Goal: Information Seeking & Learning: Compare options

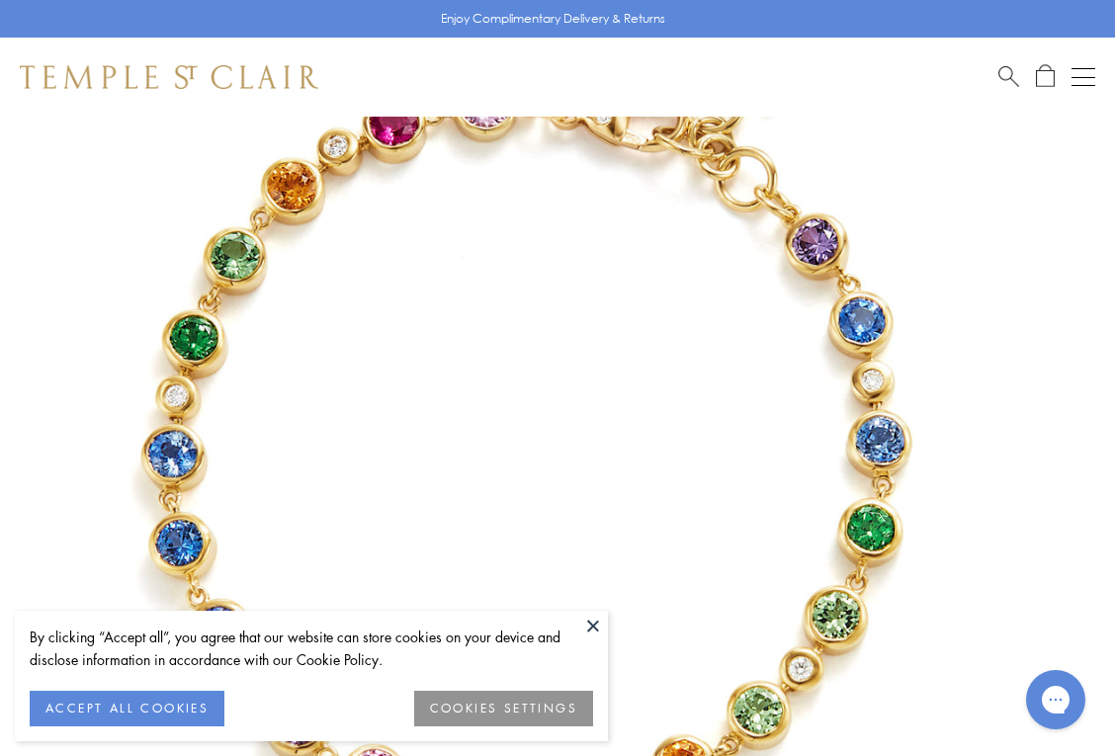
scroll to position [186, 0]
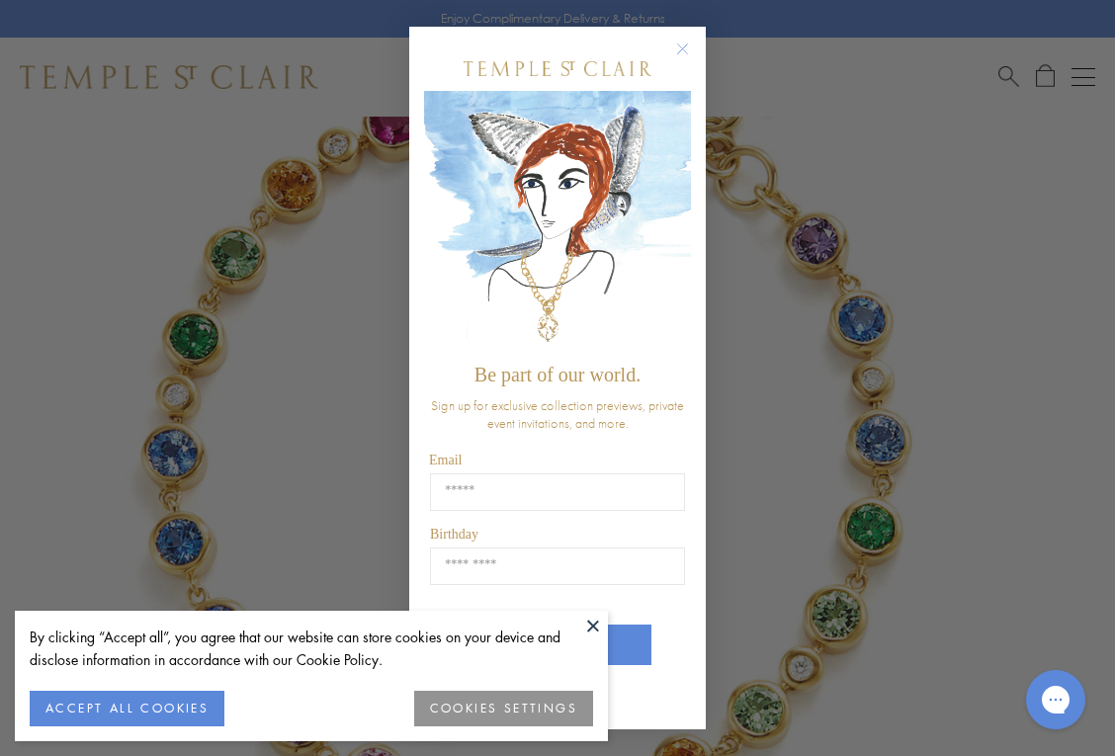
click at [594, 625] on button at bounding box center [593, 626] width 30 height 30
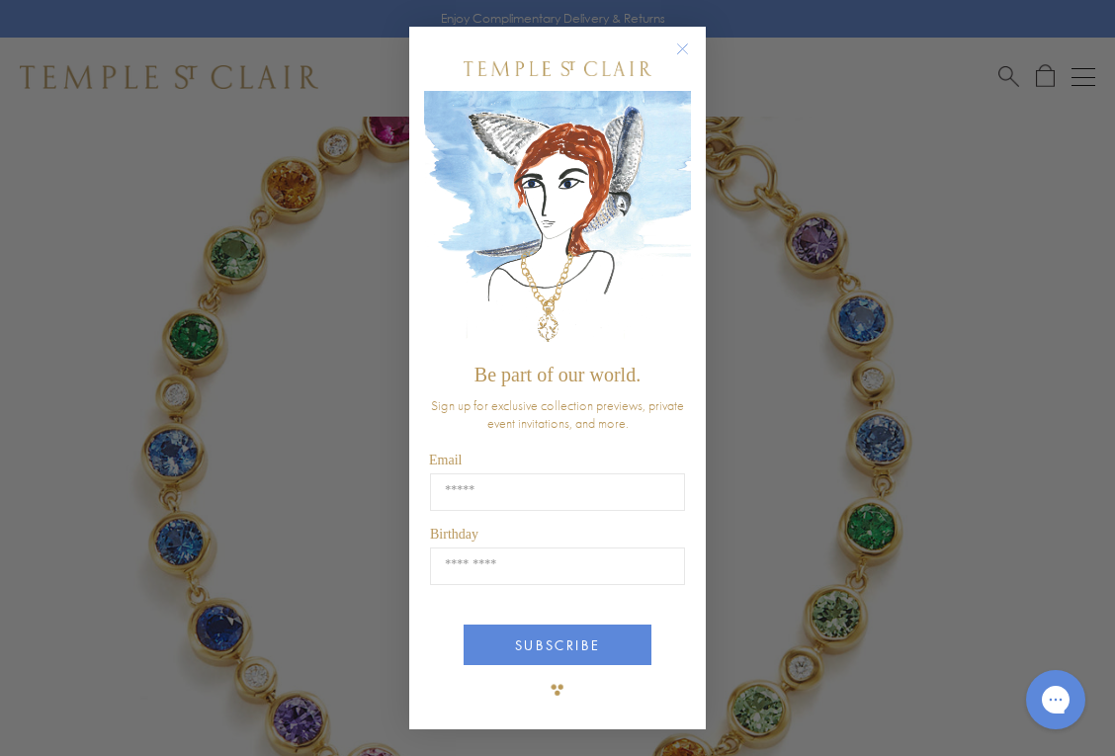
click at [682, 50] on icon "Close dialog" at bounding box center [683, 49] width 10 height 10
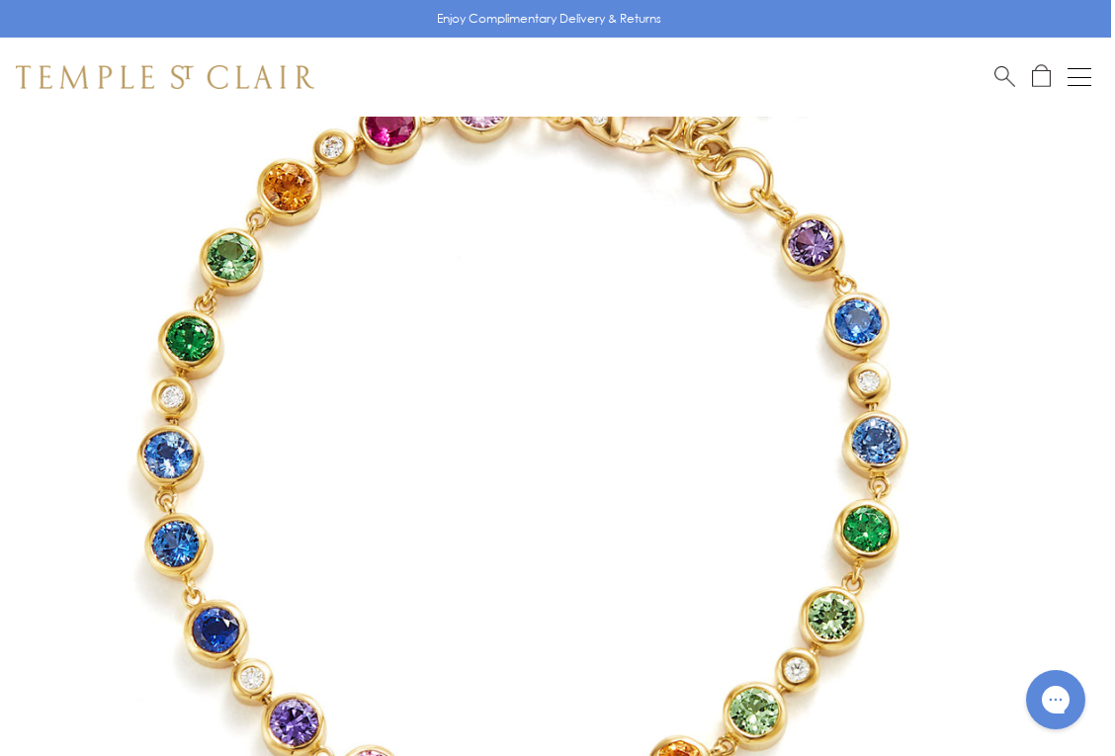
scroll to position [180, 4]
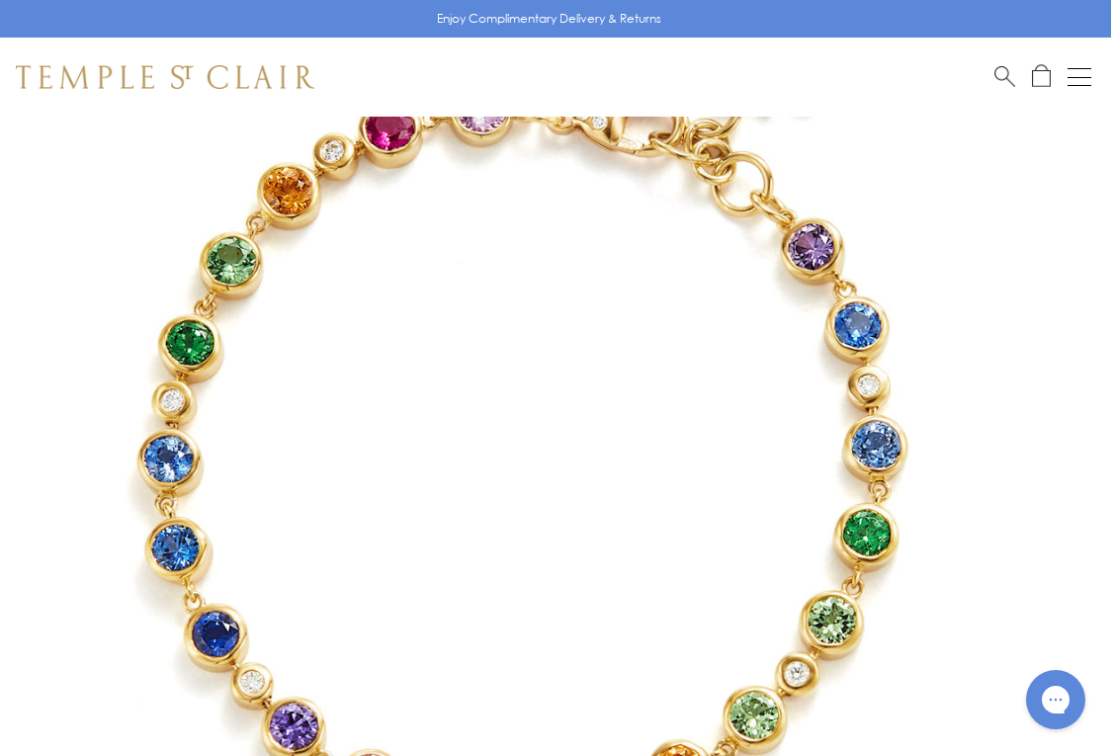
click at [1000, 372] on img at bounding box center [524, 465] width 1056 height 1056
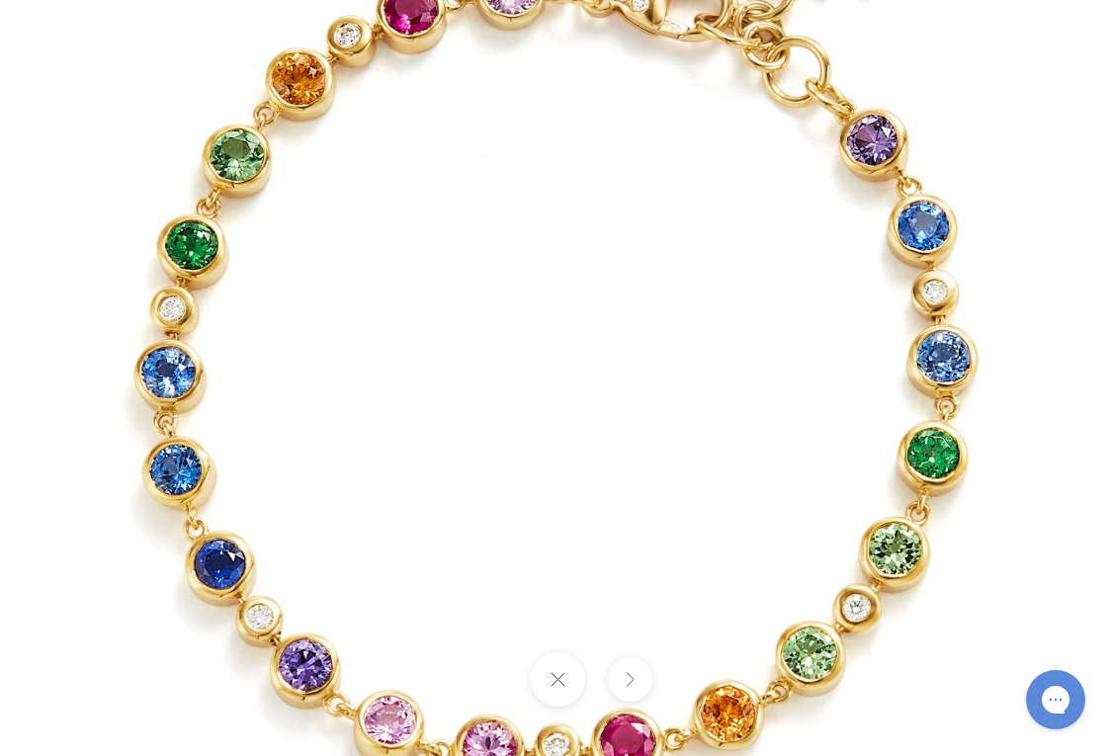
click at [628, 682] on button at bounding box center [629, 679] width 44 height 44
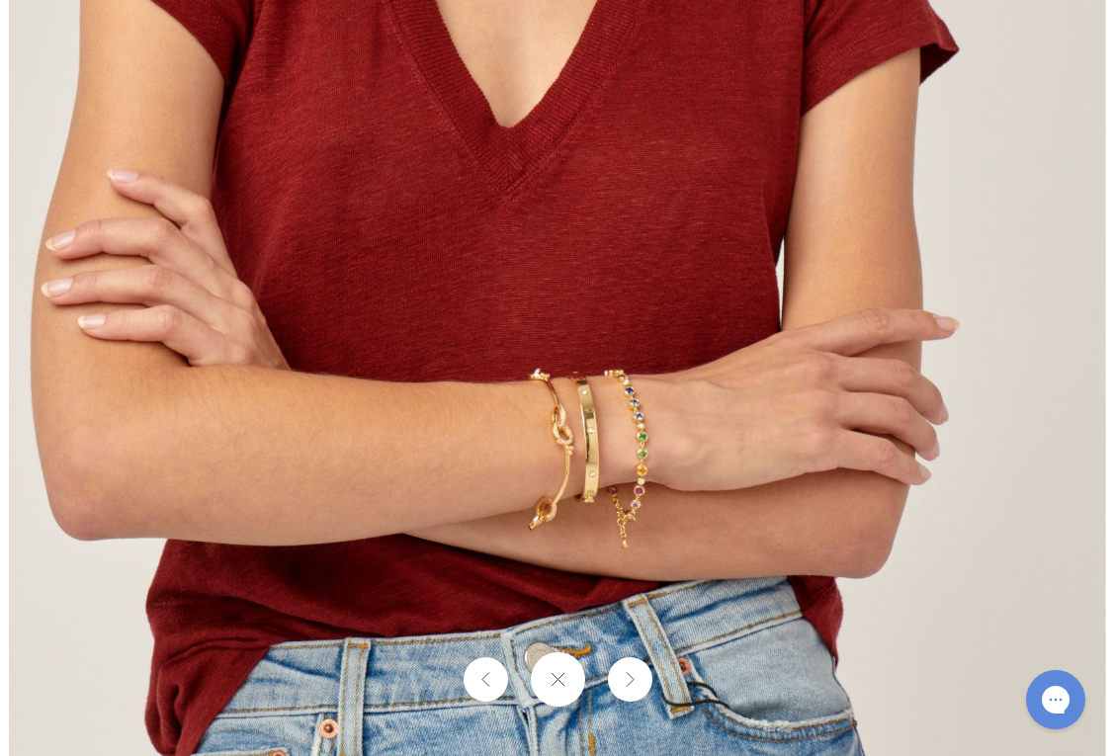
click at [648, 450] on img at bounding box center [557, 379] width 1097 height 1097
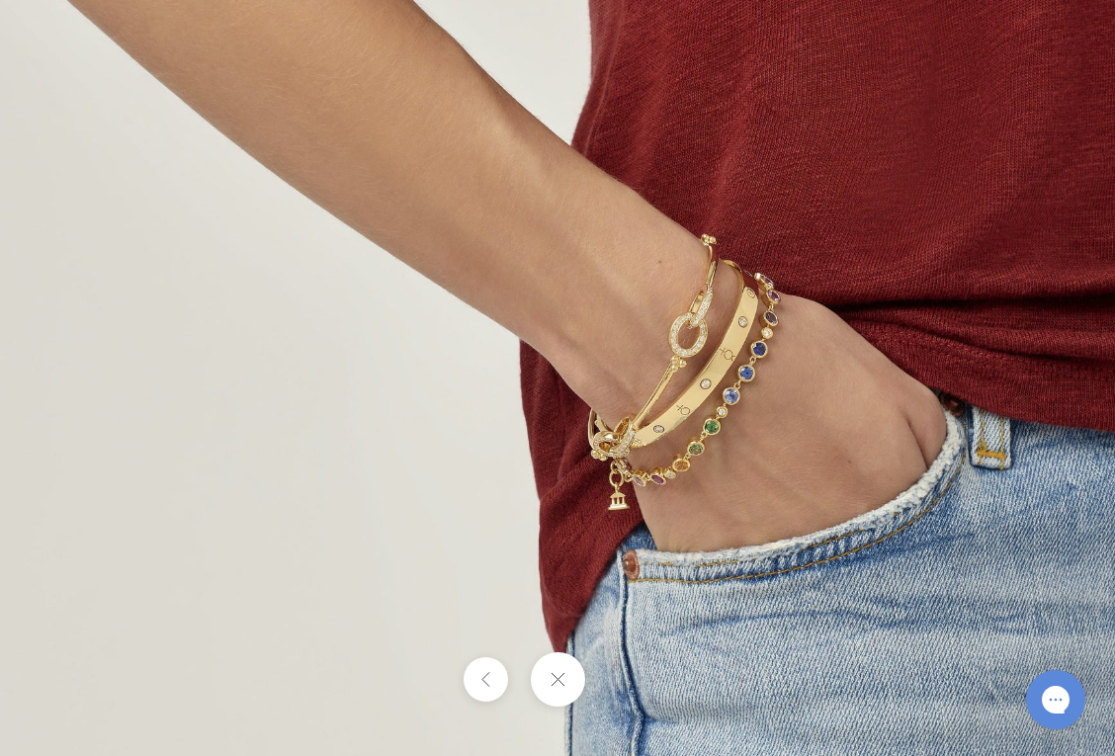
click at [714, 456] on img at bounding box center [557, 378] width 1157 height 1157
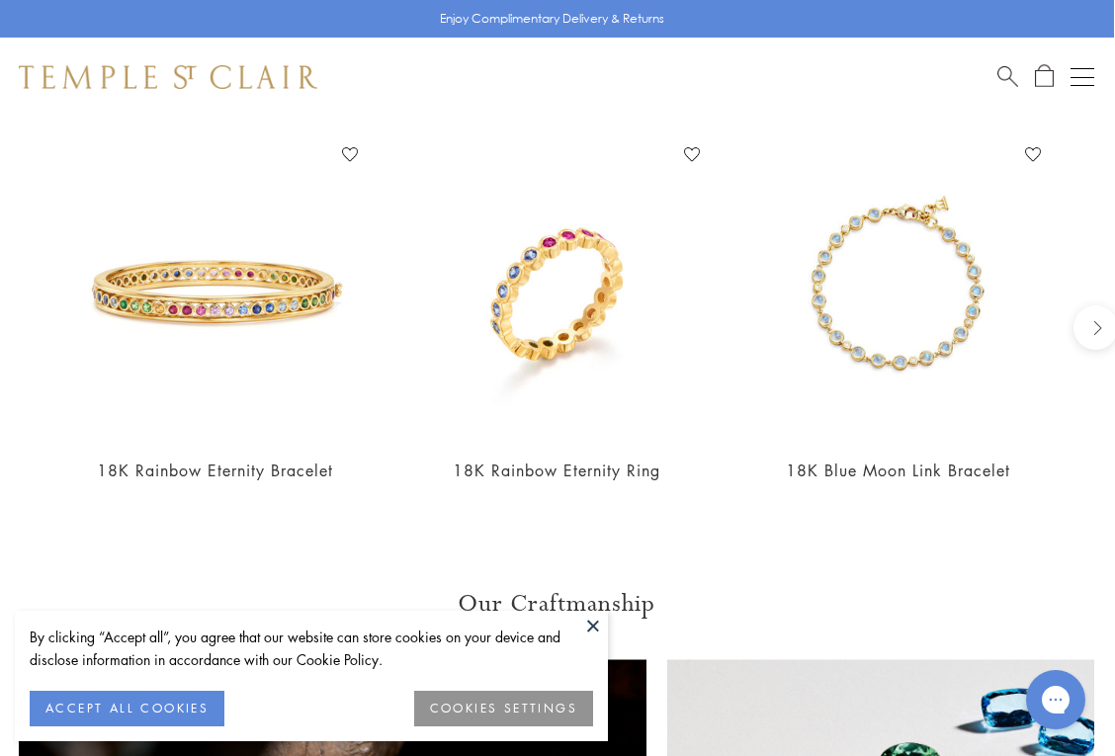
scroll to position [1737, 1]
click at [226, 294] on img at bounding box center [215, 288] width 302 height 302
click at [862, 338] on img at bounding box center [898, 288] width 302 height 302
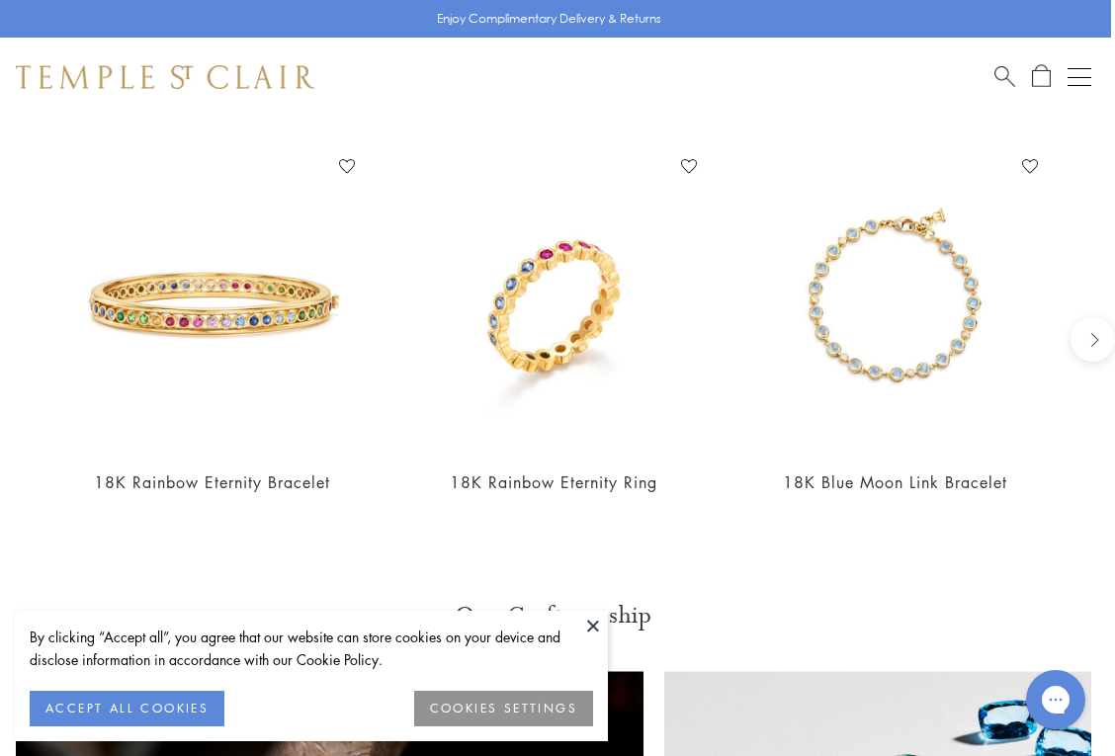
scroll to position [1725, 4]
click at [263, 315] on img at bounding box center [212, 300] width 302 height 302
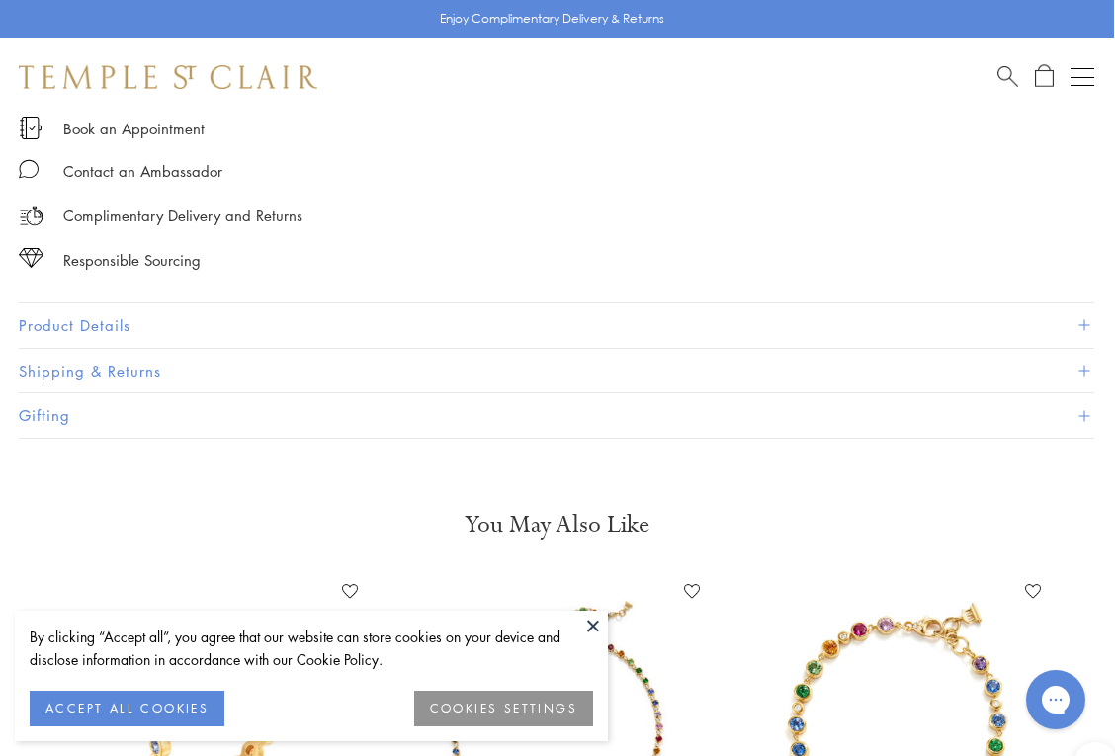
scroll to position [1300, 1]
click at [218, 315] on button "Product Details" at bounding box center [557, 325] width 1076 height 44
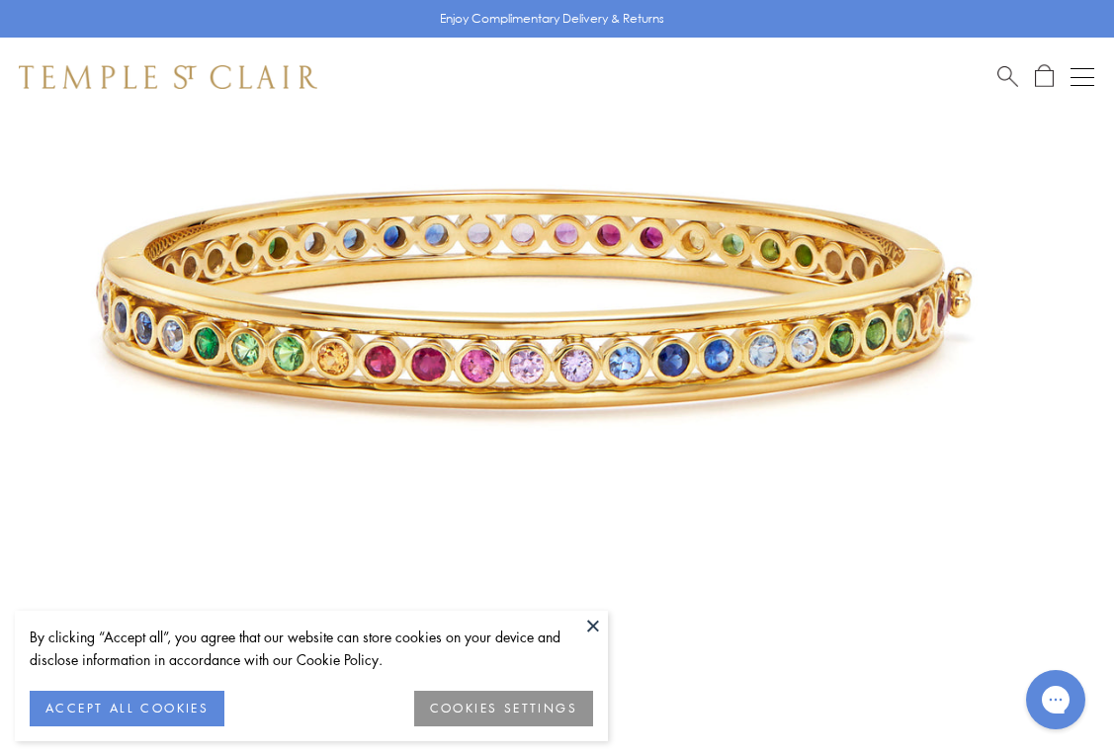
scroll to position [357, 1]
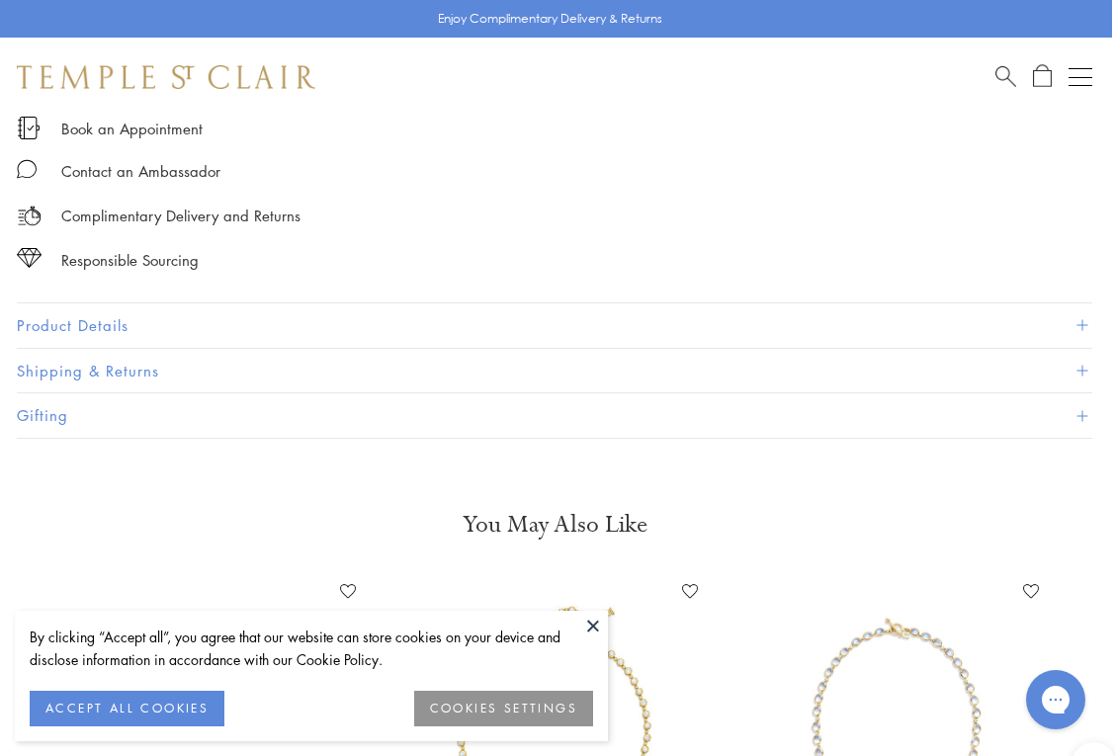
scroll to position [1301, 3]
click at [81, 314] on button "Product Details" at bounding box center [555, 324] width 1076 height 44
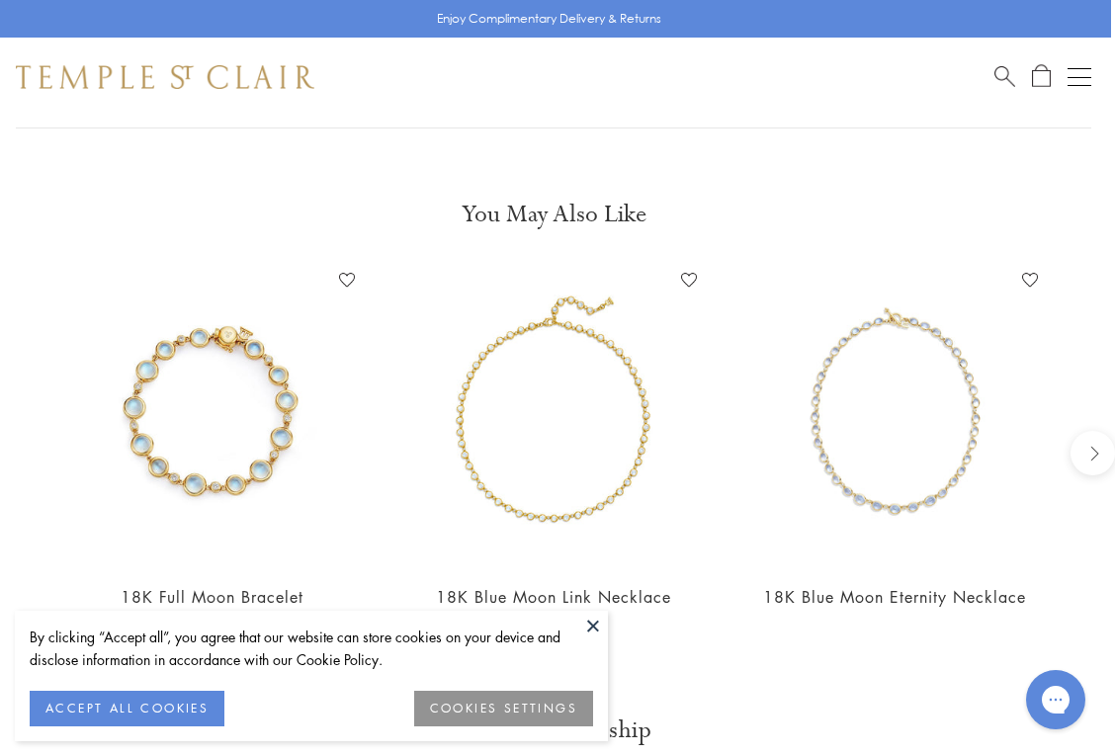
scroll to position [2020, 4]
click at [553, 483] on img at bounding box center [553, 416] width 302 height 302
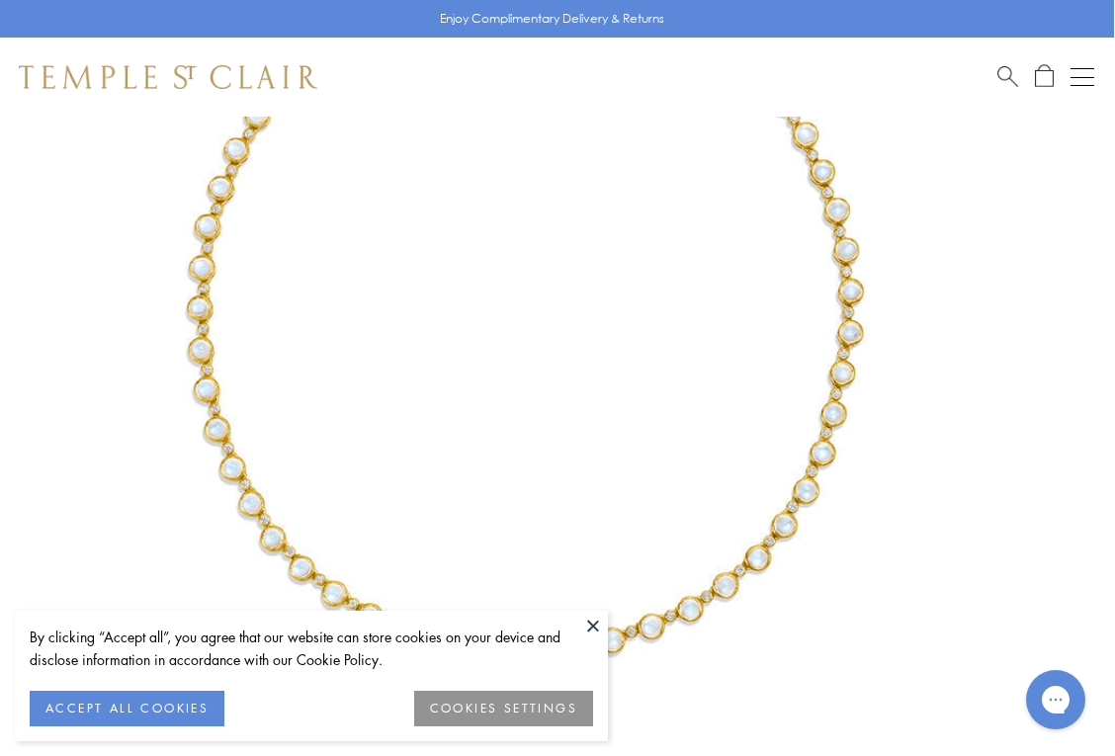
scroll to position [320, 1]
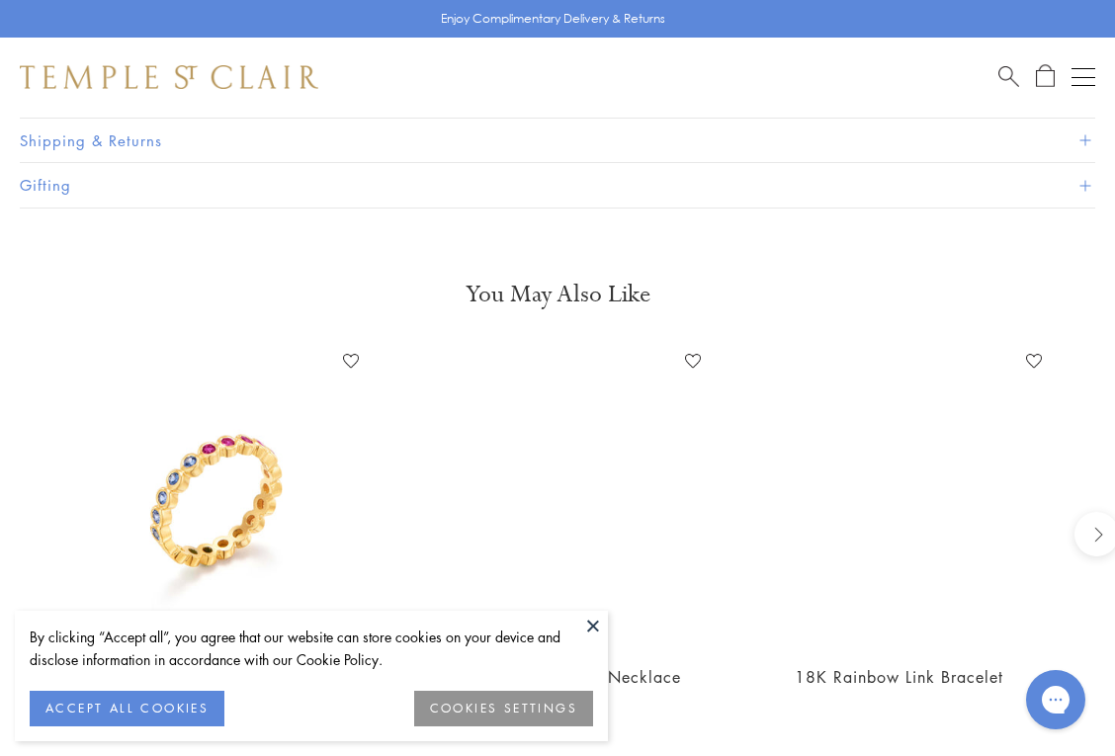
scroll to position [1533, 0]
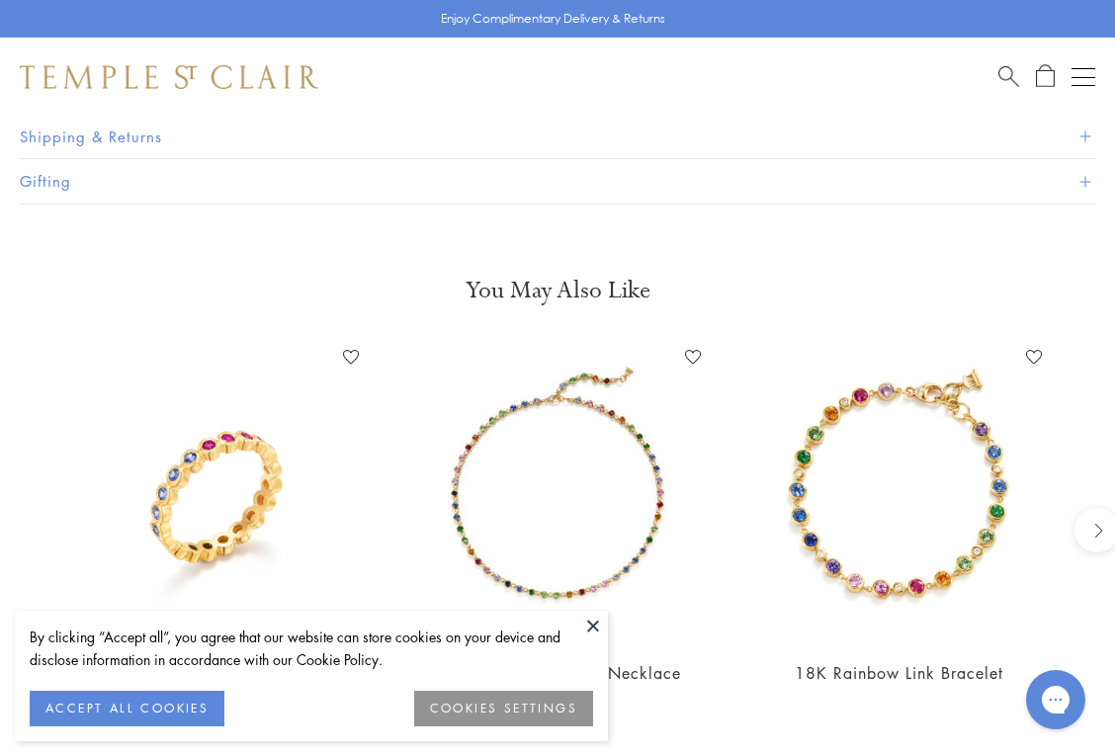
click at [508, 528] on img at bounding box center [557, 492] width 302 height 302
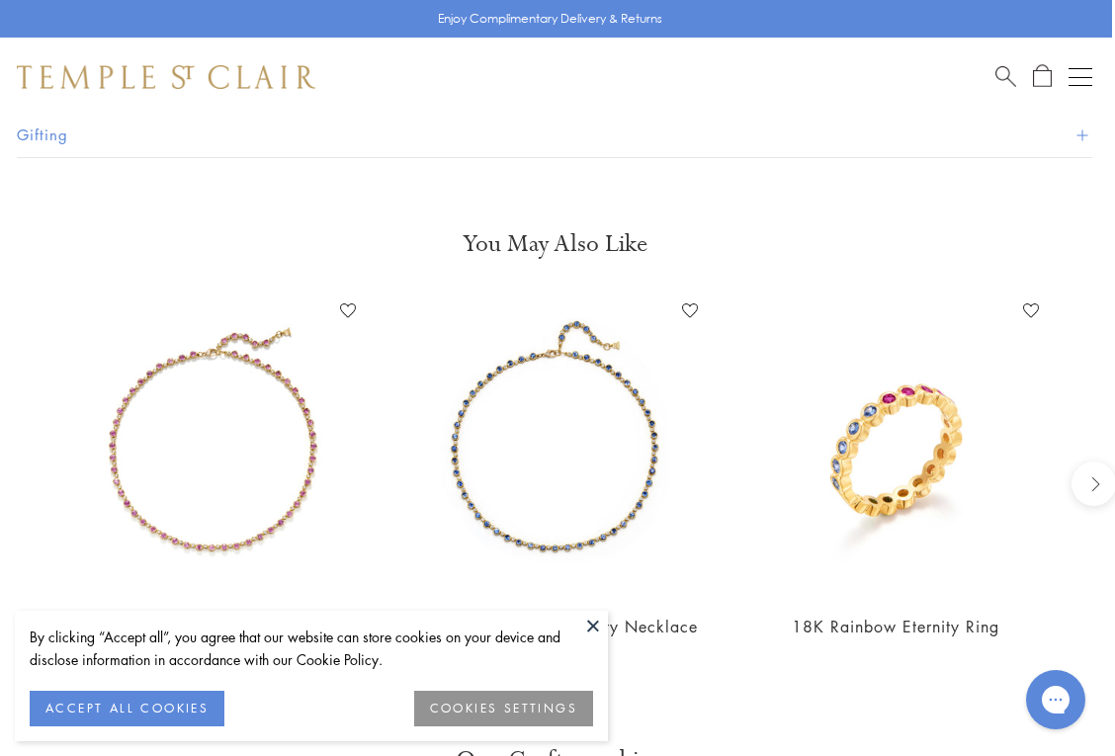
scroll to position [1595, 3]
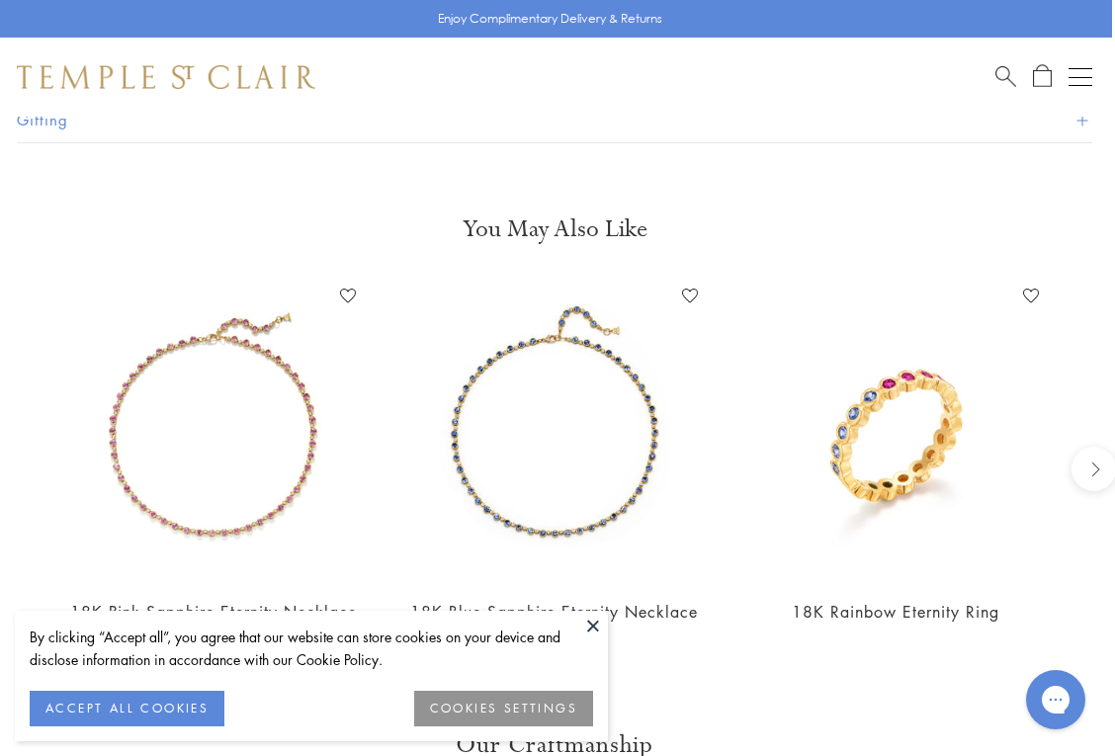
click at [217, 485] on img at bounding box center [213, 431] width 302 height 302
click at [474, 488] on img at bounding box center [554, 431] width 302 height 302
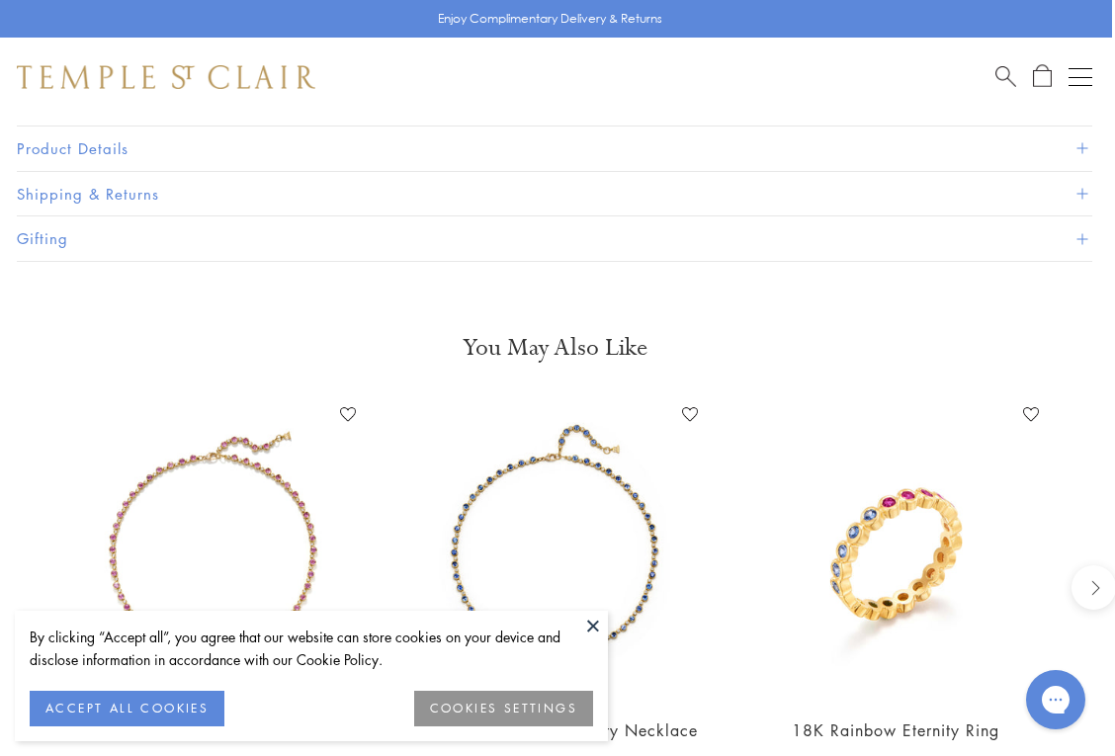
scroll to position [1473, 3]
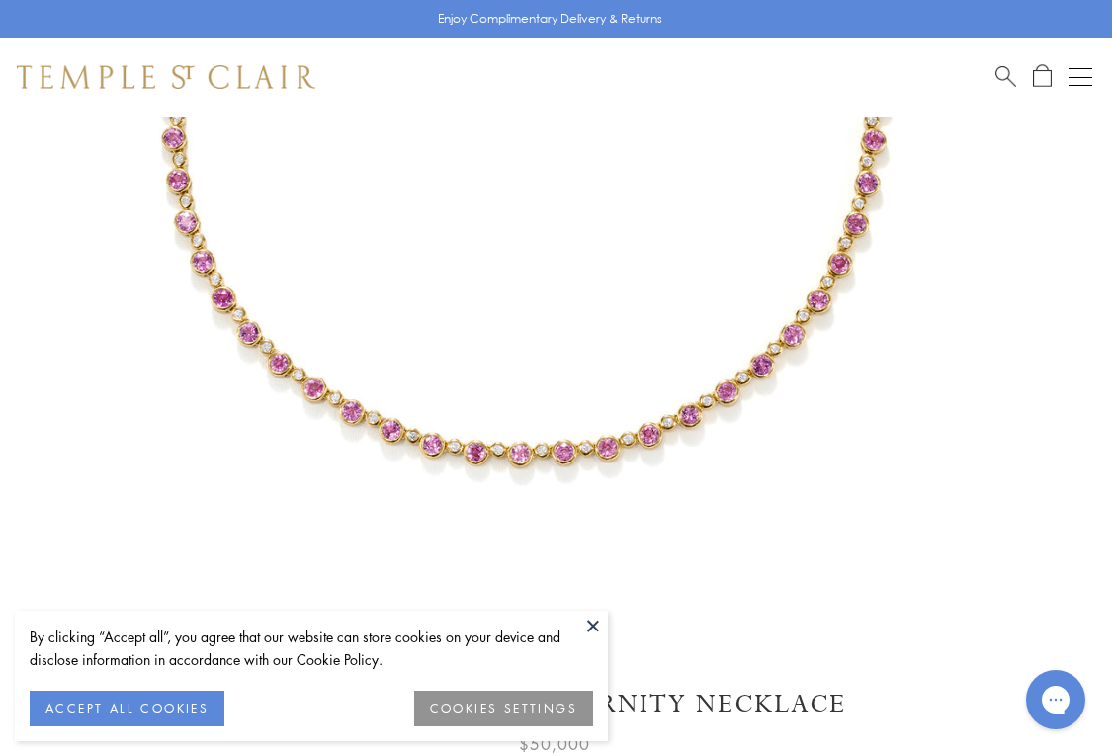
scroll to position [546, 3]
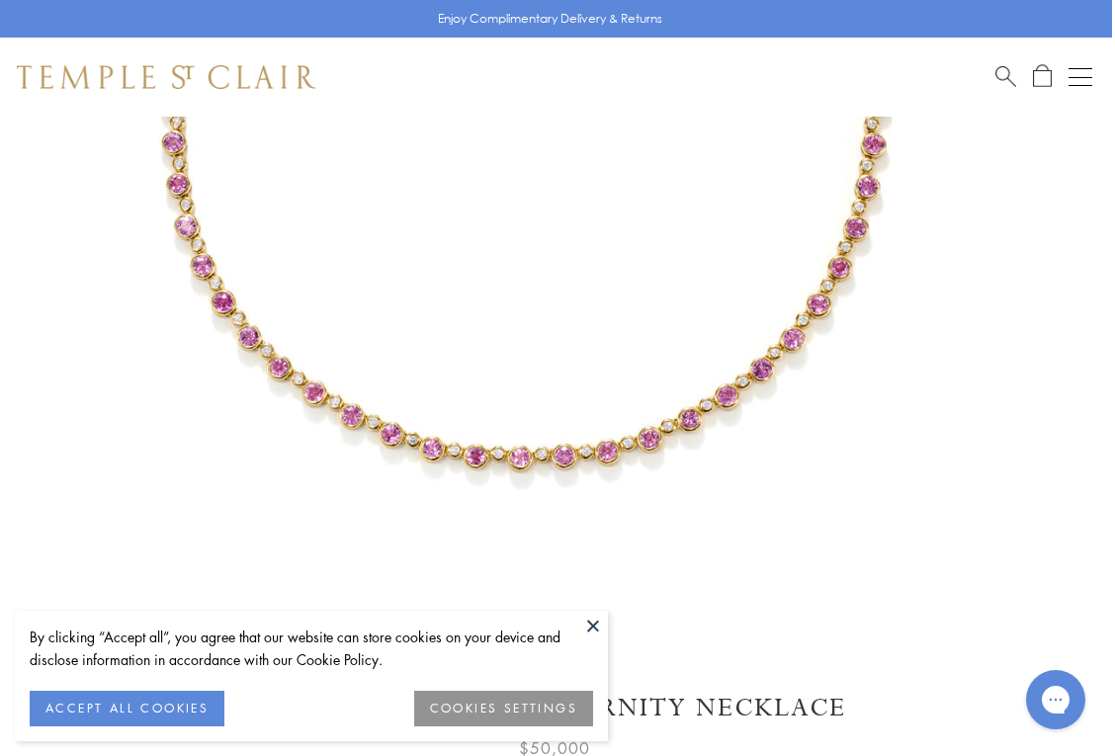
click at [377, 438] on img at bounding box center [525, 99] width 1056 height 1056
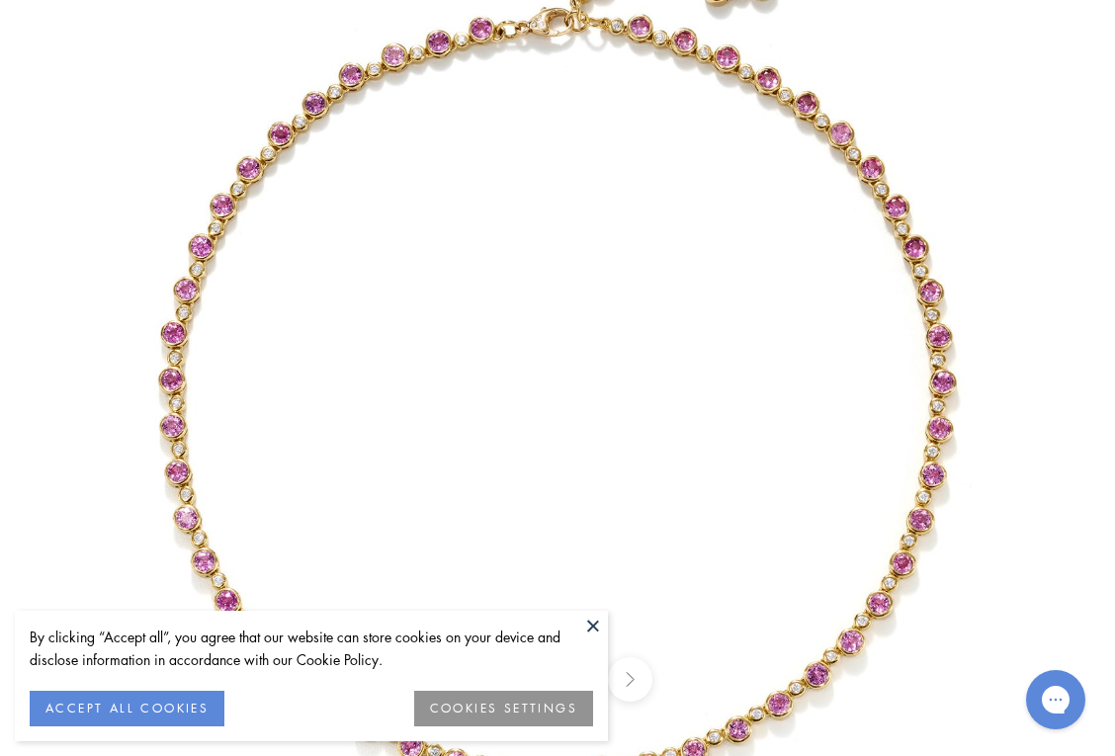
click at [377, 438] on img at bounding box center [557, 378] width 1157 height 1157
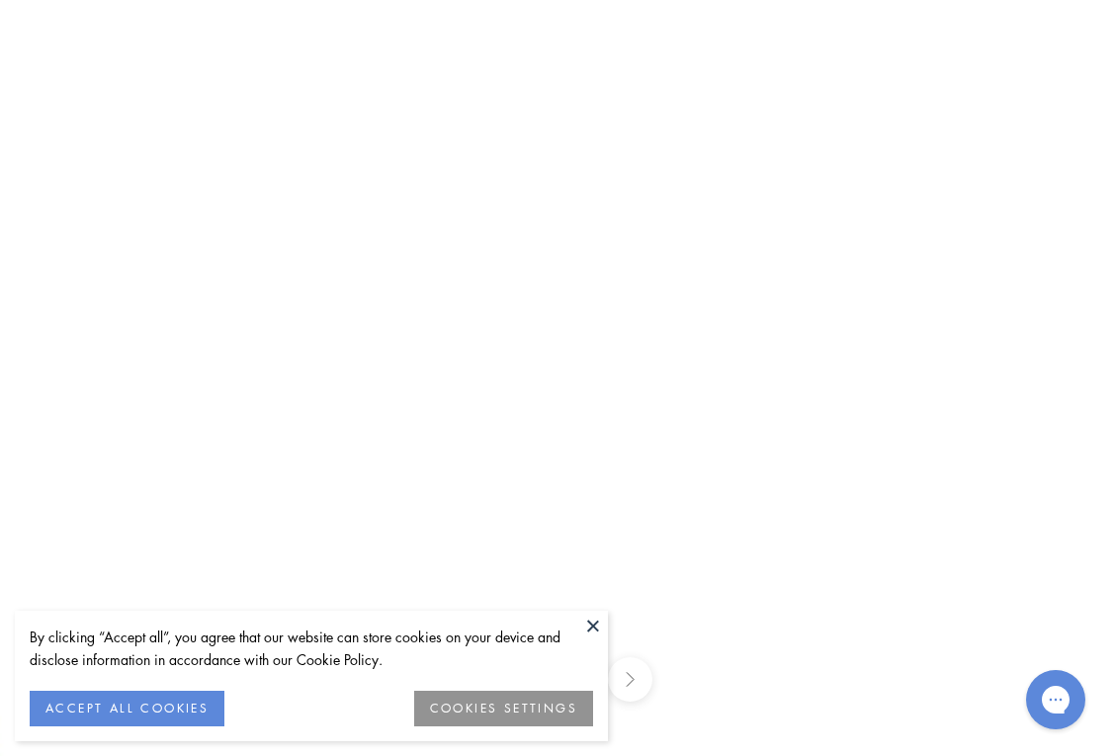
click at [469, 433] on img at bounding box center [817, 291] width 2847 height 2847
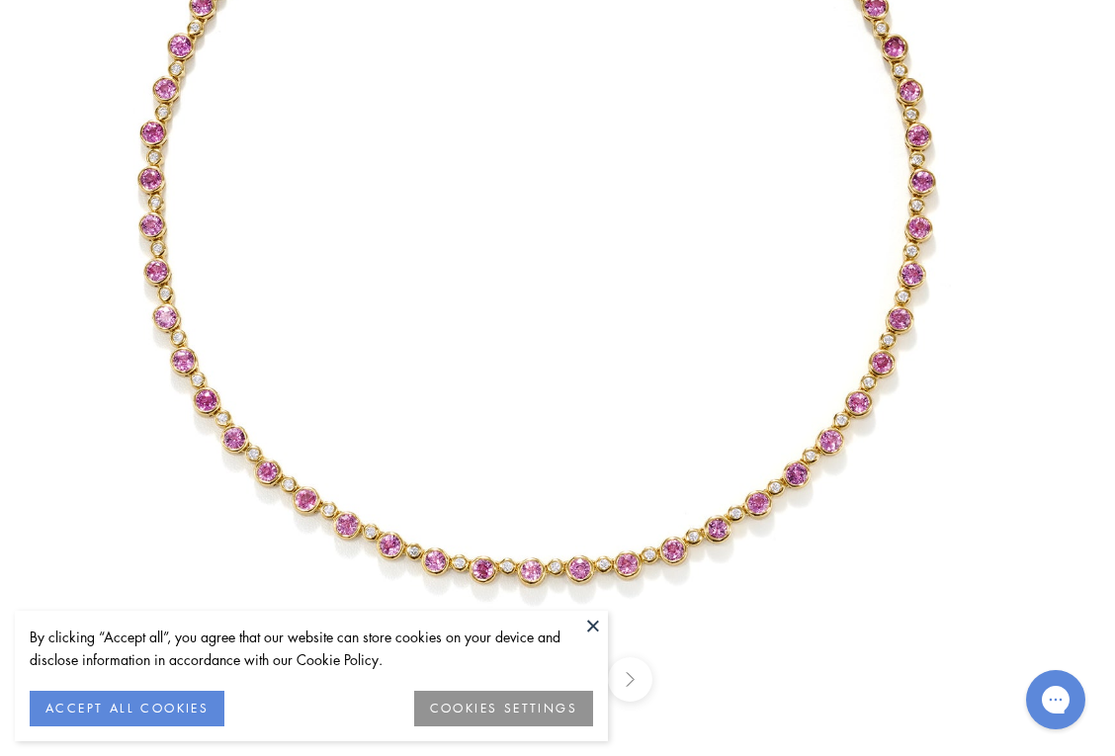
click at [595, 630] on button at bounding box center [593, 626] width 30 height 30
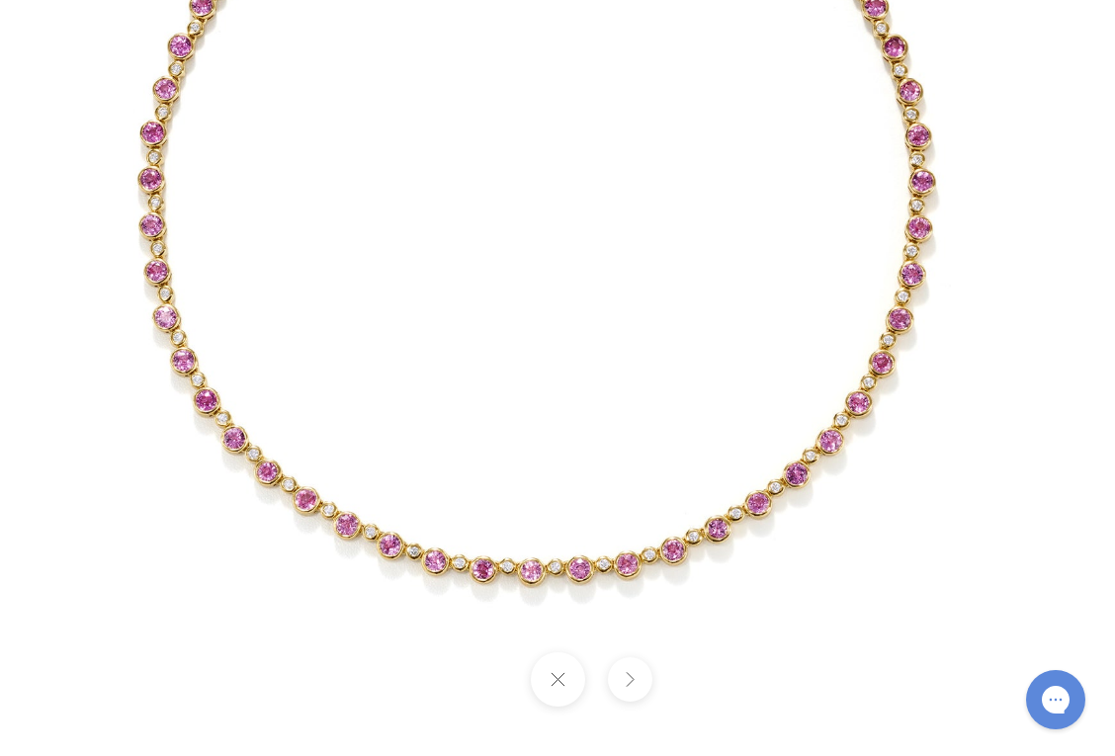
click at [575, 554] on img at bounding box center [536, 178] width 1157 height 1157
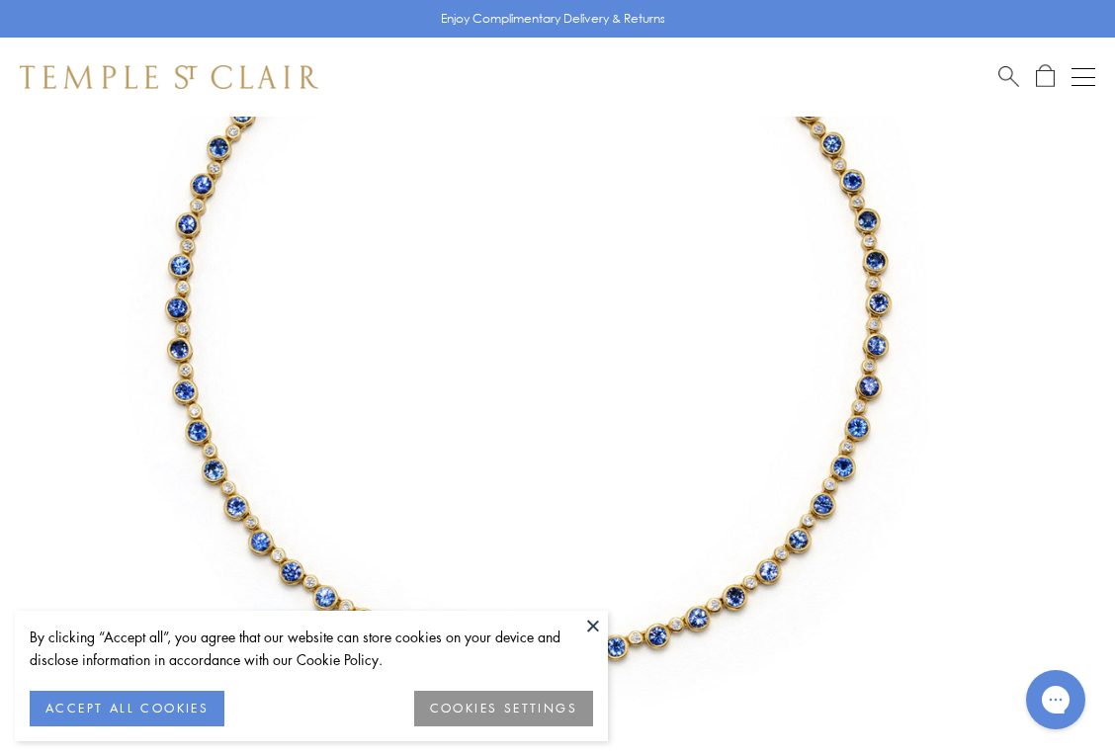
scroll to position [345, 0]
